Goal: Check status: Check status

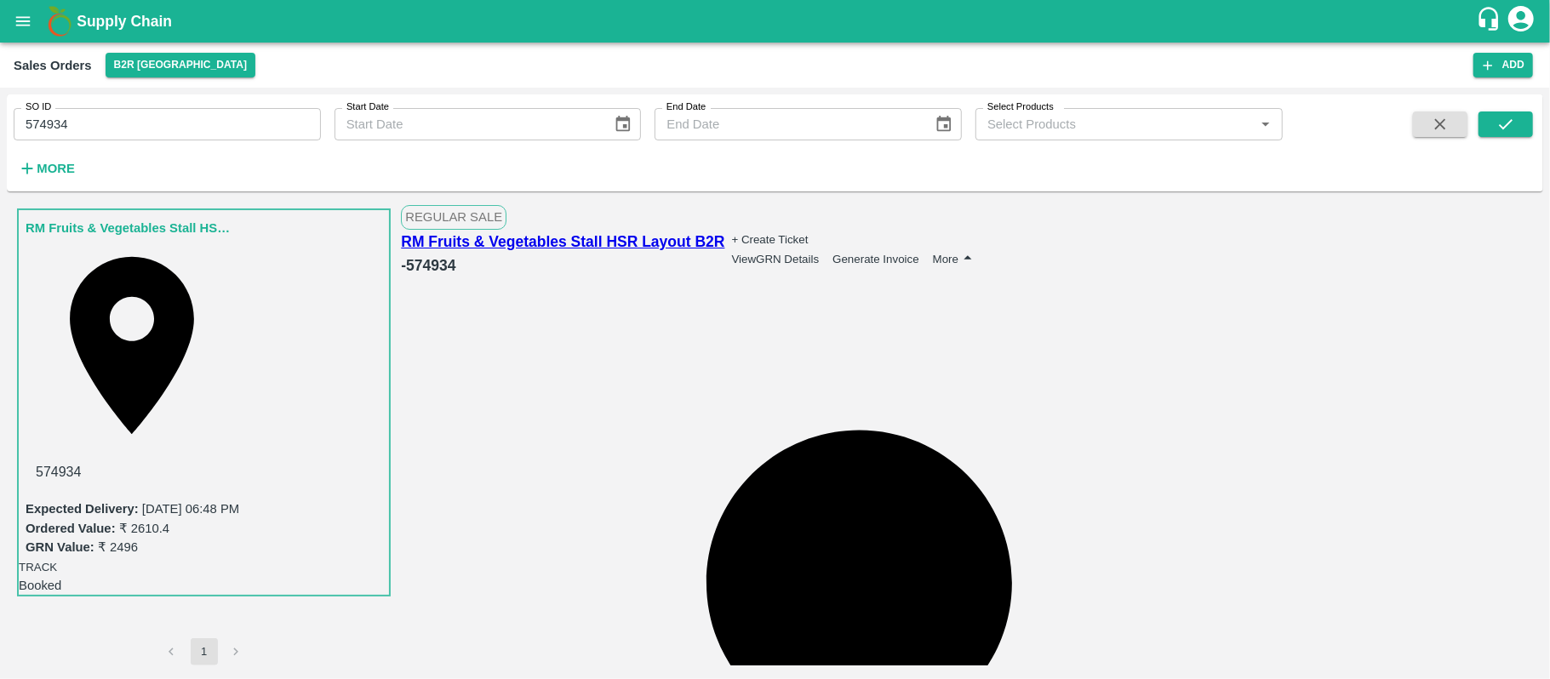
click at [222, 127] on div "SO ID 574934 SO ID Start Date Start Date End Date End Date Select Products Sele…" at bounding box center [775, 384] width 1550 height 592
click at [222, 127] on input "574934" at bounding box center [167, 124] width 307 height 32
paste input "text"
click at [1481, 123] on button "submit" at bounding box center [1505, 125] width 54 height 26
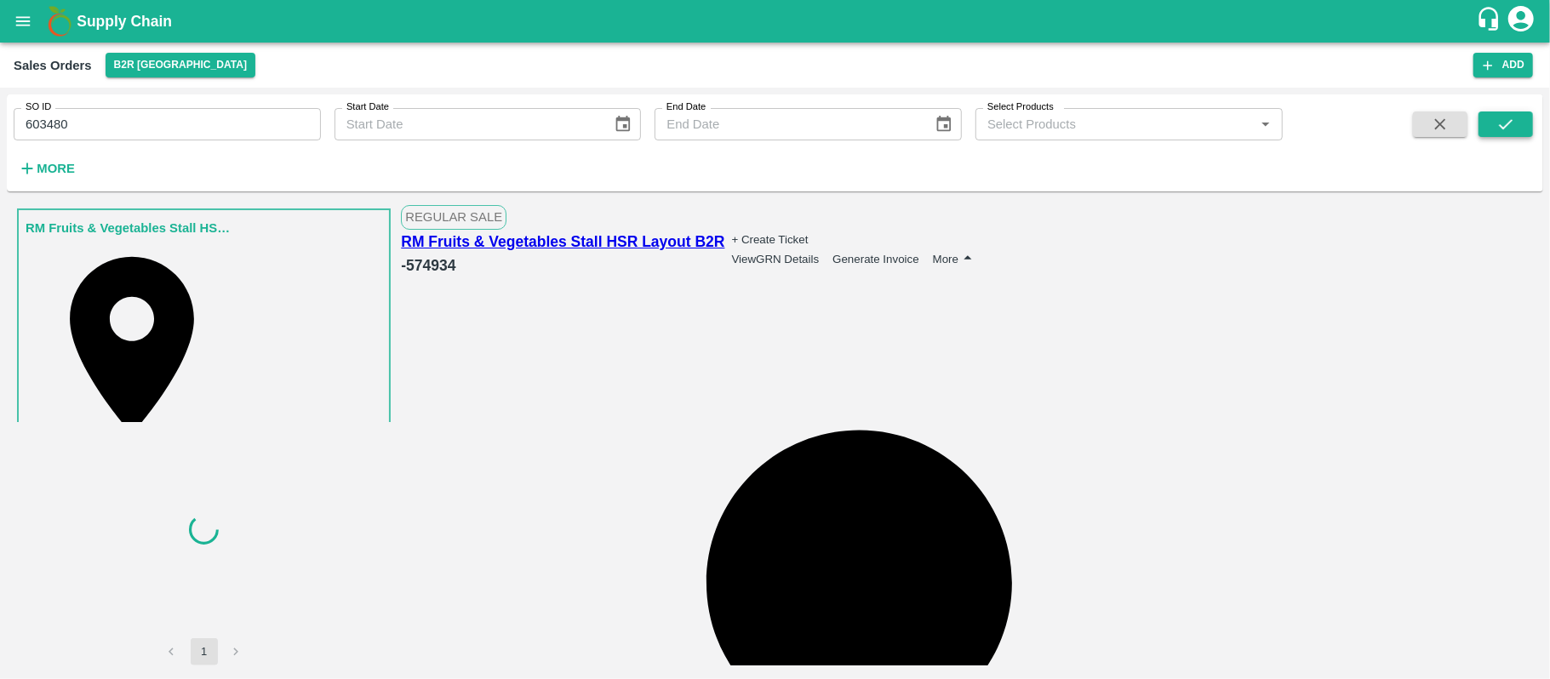
click at [1489, 123] on button "submit" at bounding box center [1505, 125] width 54 height 26
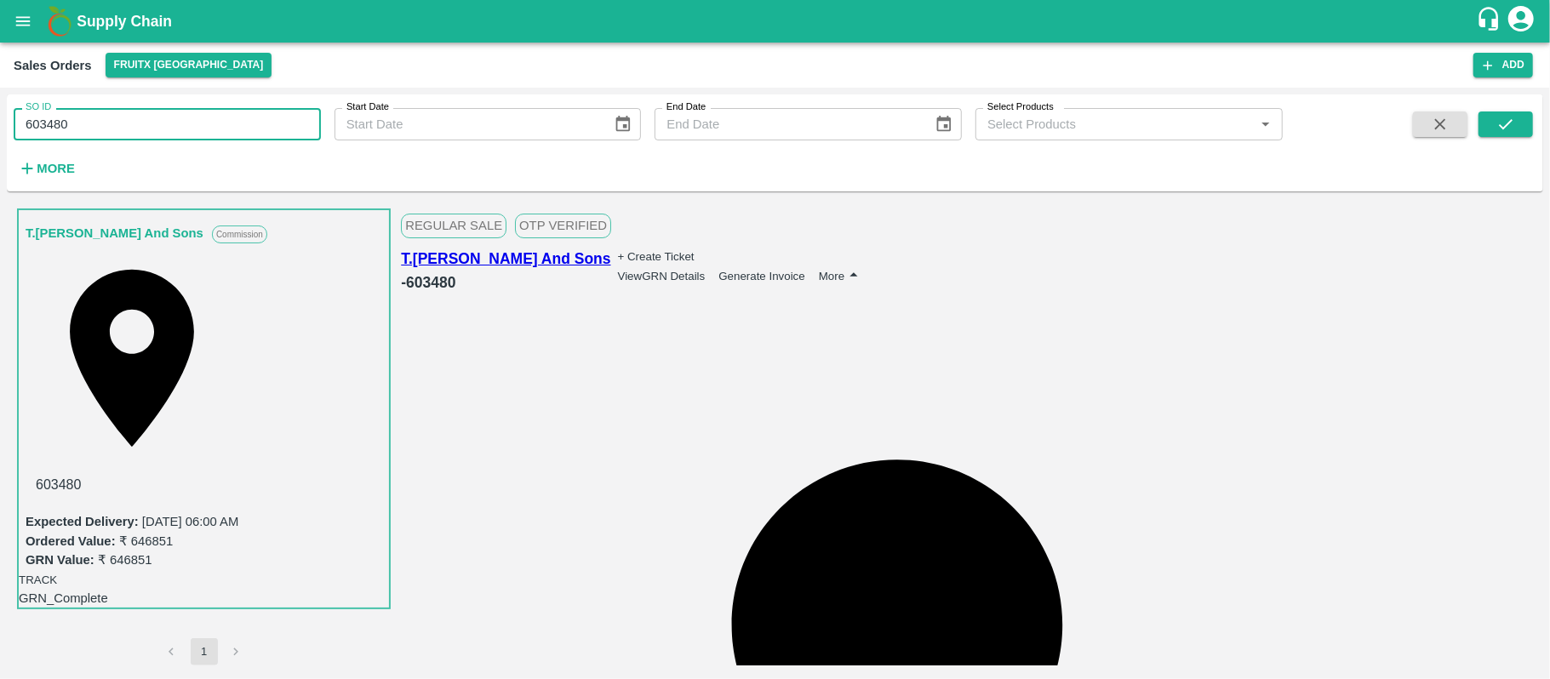
click at [85, 130] on input "603480" at bounding box center [167, 124] width 307 height 32
paste input "text"
type input "603551"
click at [1534, 116] on div "SO ID 603551 SO ID Start Date Start Date End Date End Date Select Products Sele…" at bounding box center [775, 142] width 1536 height 83
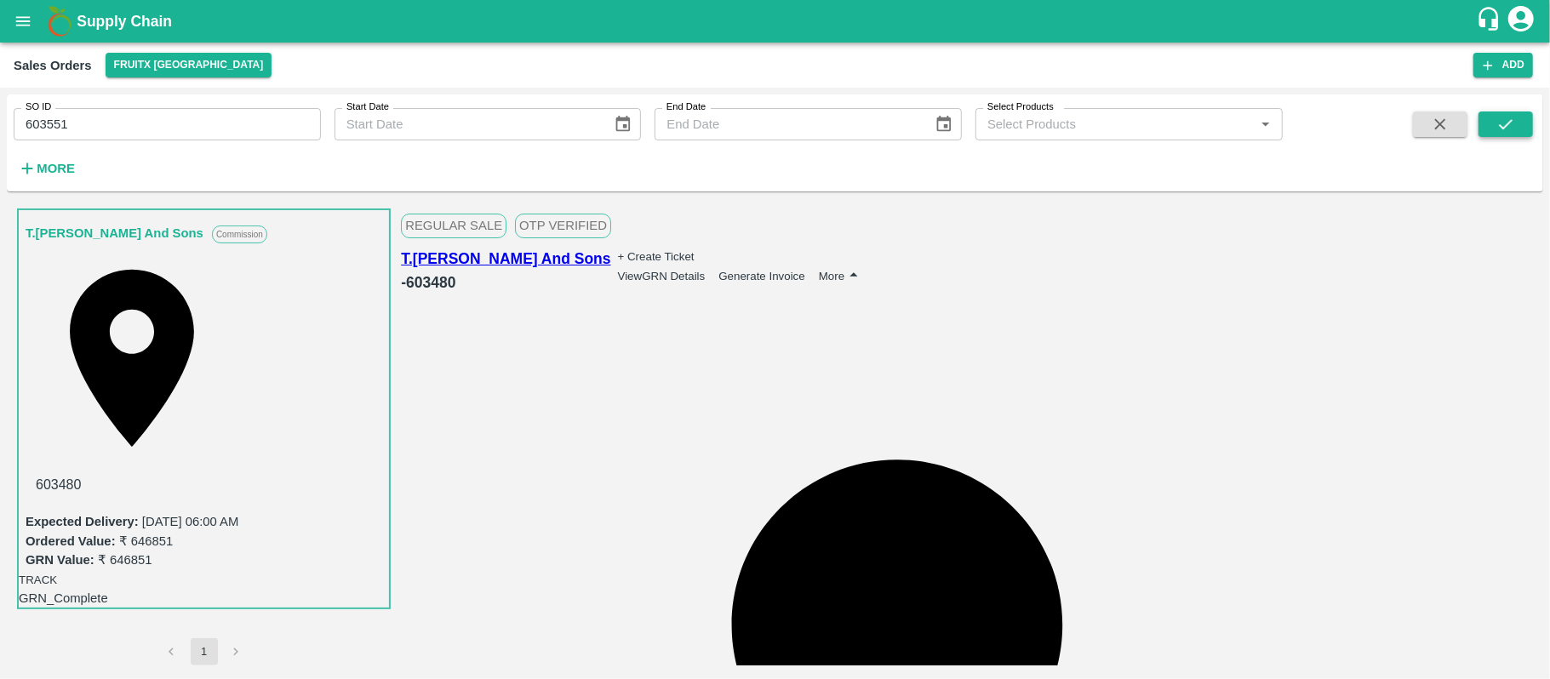
click at [1520, 120] on button "submit" at bounding box center [1505, 125] width 54 height 26
